Goal: Information Seeking & Learning: Learn about a topic

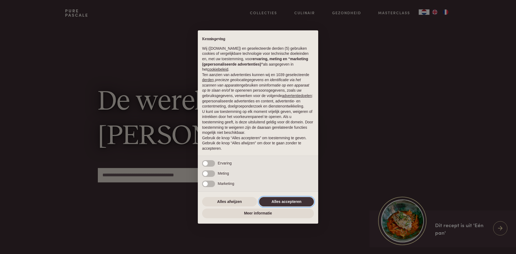
click at [284, 203] on button "Alles accepteren" at bounding box center [286, 202] width 55 height 10
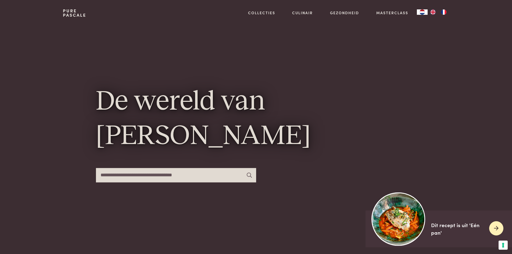
click at [439, 227] on div "Dit recept is uit 'Eén pan'" at bounding box center [458, 228] width 54 height 15
click at [396, 226] on img at bounding box center [398, 218] width 53 height 53
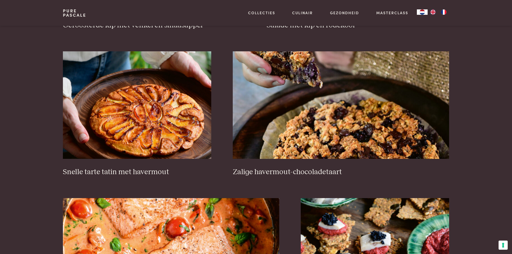
scroll to position [806, 0]
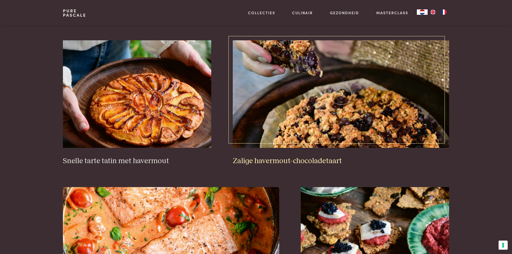
click at [371, 98] on img at bounding box center [341, 93] width 216 height 107
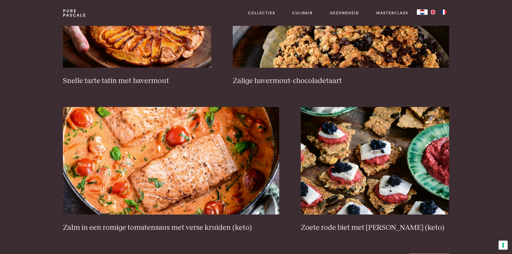
scroll to position [887, 0]
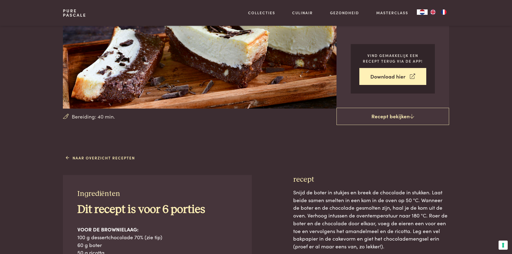
scroll to position [81, 0]
